Goal: Task Accomplishment & Management: Manage account settings

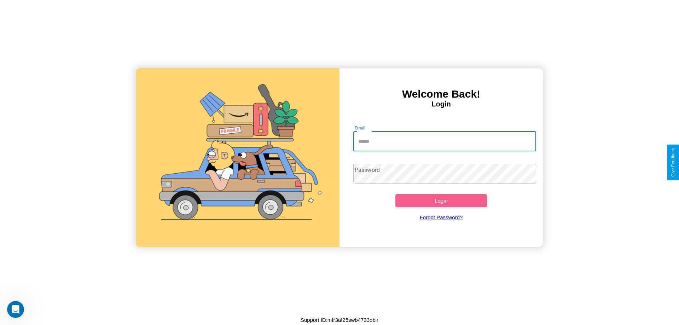
click at [444, 141] on input "Email" at bounding box center [444, 141] width 183 height 20
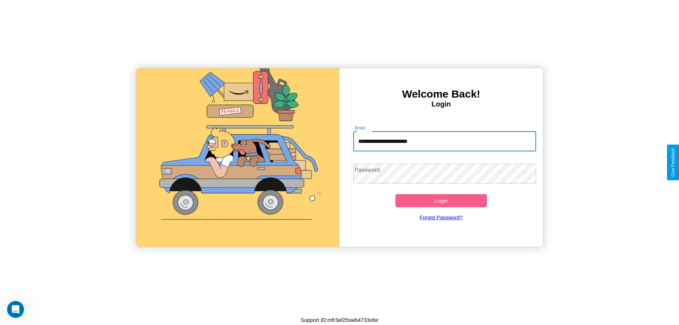
type input "**********"
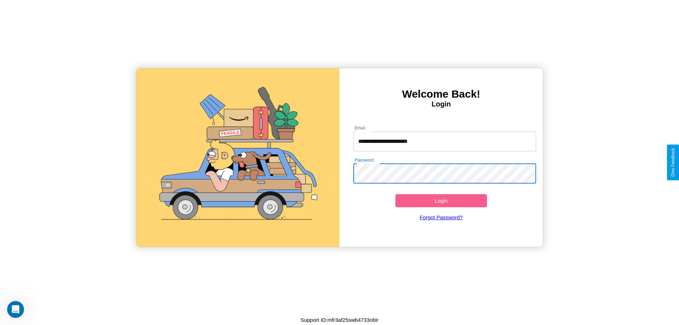
click at [441, 200] on button "Login" at bounding box center [441, 200] width 92 height 13
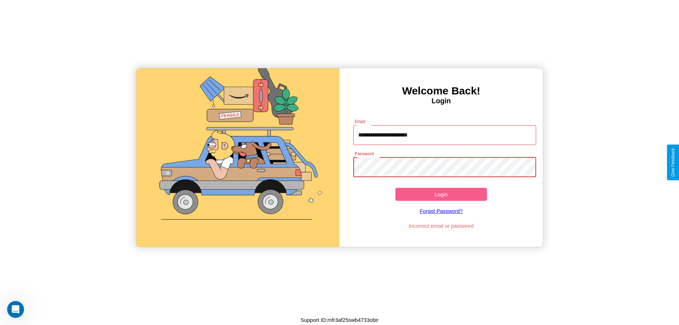
click at [441, 194] on button "Login" at bounding box center [441, 194] width 92 height 13
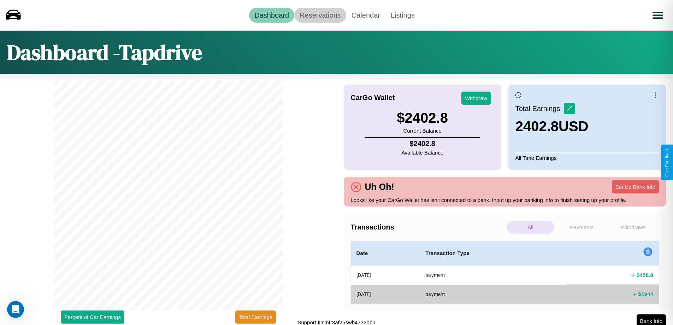
click at [320, 15] on link "Reservations" at bounding box center [320, 15] width 52 height 15
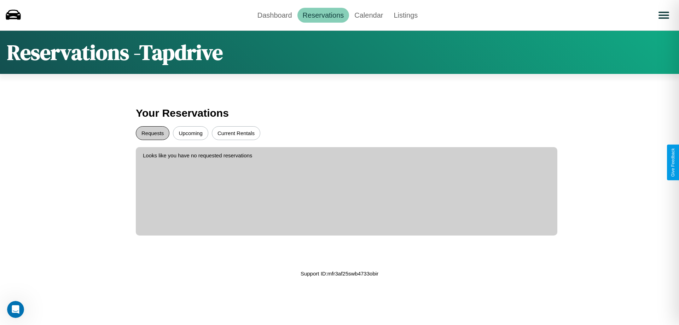
click at [152, 133] on button "Requests" at bounding box center [153, 133] width 34 height 14
click at [236, 133] on button "Current Rentals" at bounding box center [236, 133] width 48 height 14
click at [274, 15] on link "Dashboard" at bounding box center [274, 15] width 45 height 15
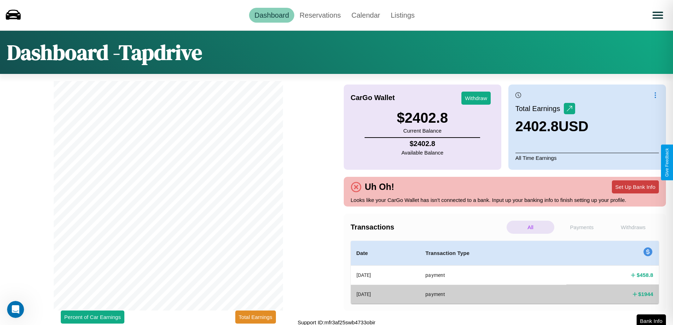
click at [635, 187] on button "Set Up Bank Info" at bounding box center [635, 186] width 47 height 13
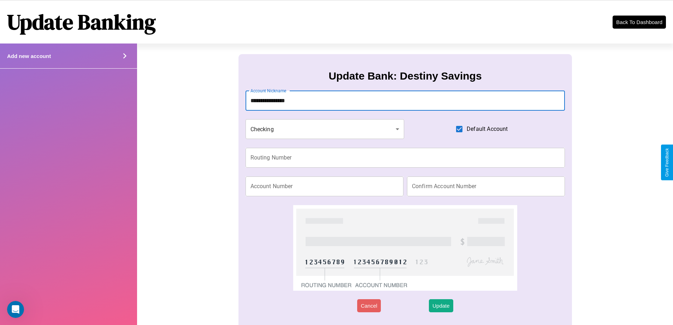
type input "**********"
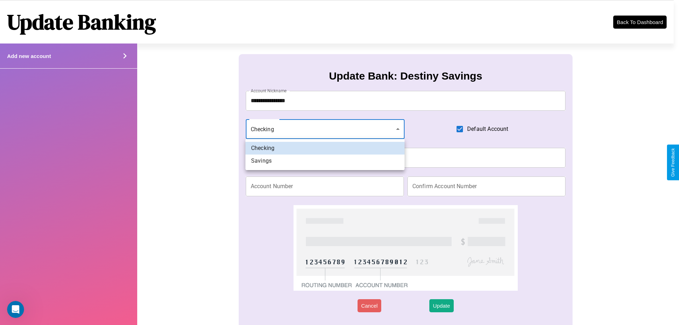
click at [325, 129] on div at bounding box center [339, 162] width 679 height 325
